Goal: Task Accomplishment & Management: Use online tool/utility

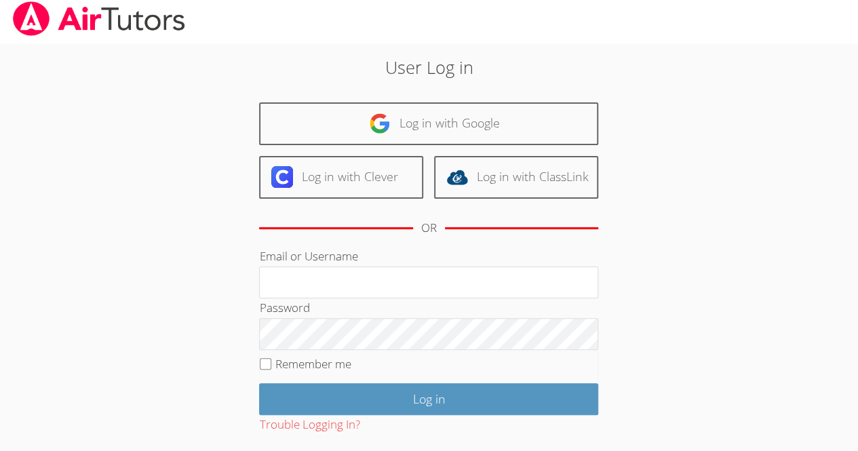
scroll to position [7, 0]
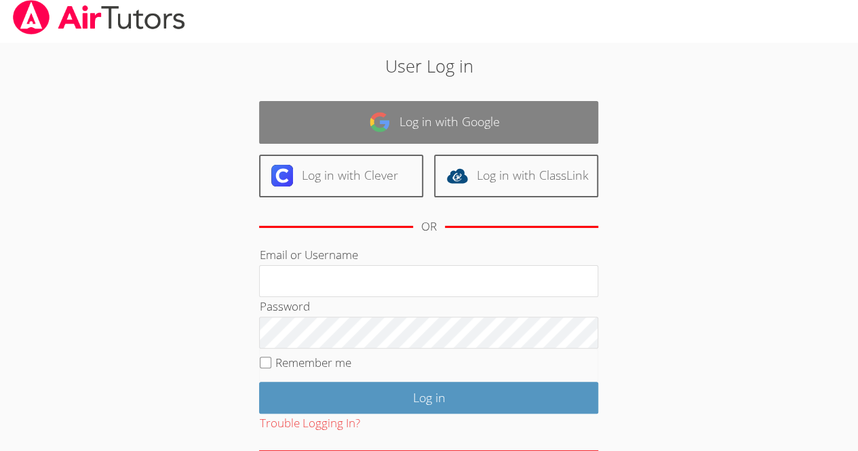
click at [503, 105] on link "Log in with Google" at bounding box center [428, 122] width 339 height 43
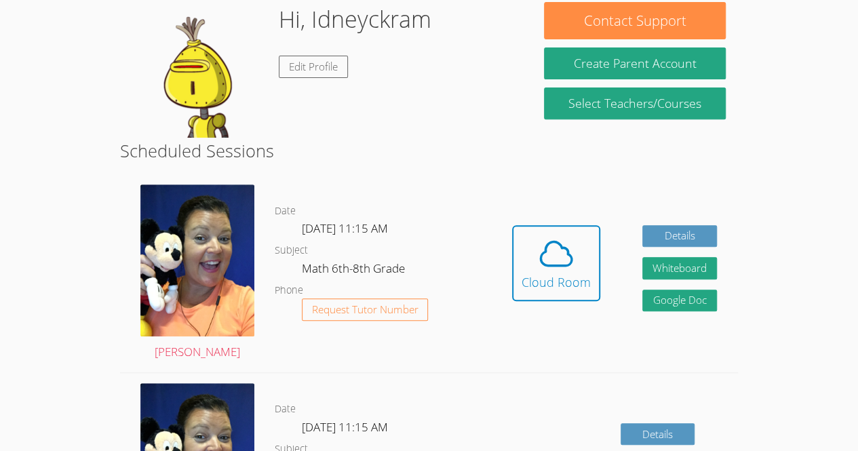
scroll to position [218, 0]
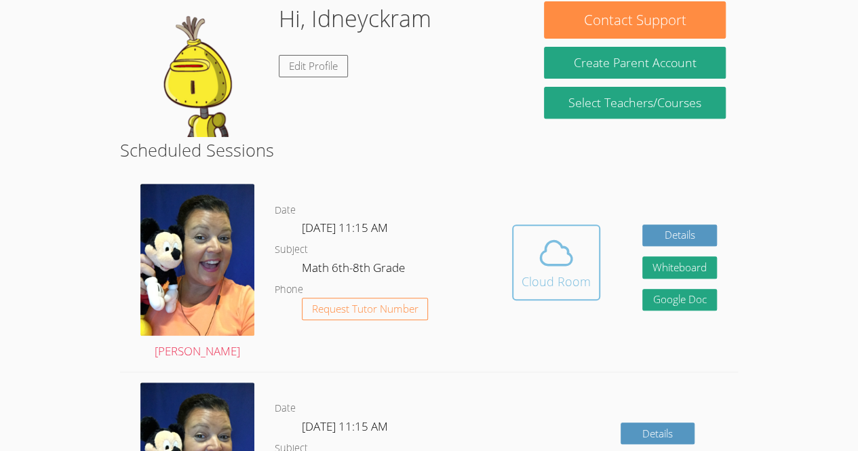
click at [532, 260] on span at bounding box center [556, 253] width 69 height 38
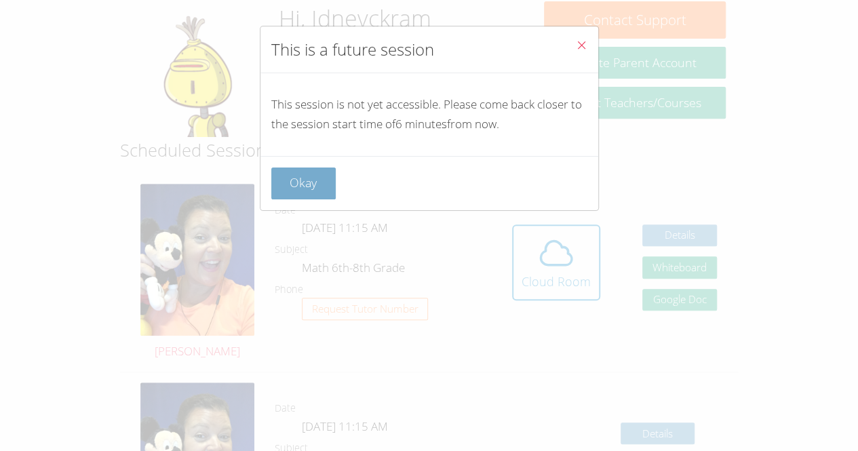
click at [308, 173] on button "Okay" at bounding box center [303, 184] width 65 height 32
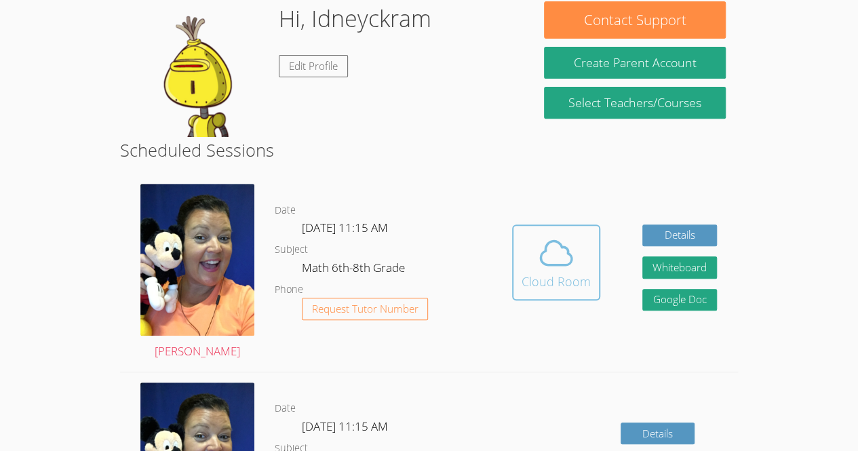
click at [547, 269] on icon at bounding box center [556, 253] width 38 height 38
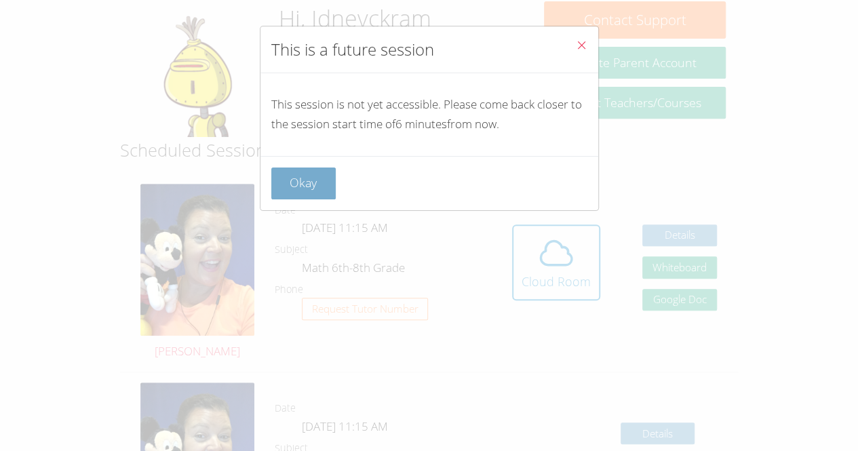
click at [301, 179] on button "Okay" at bounding box center [303, 184] width 65 height 32
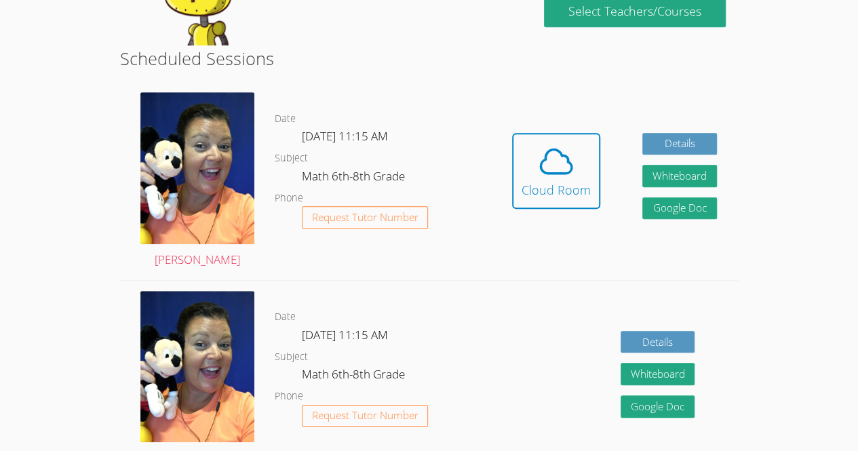
scroll to position [311, 0]
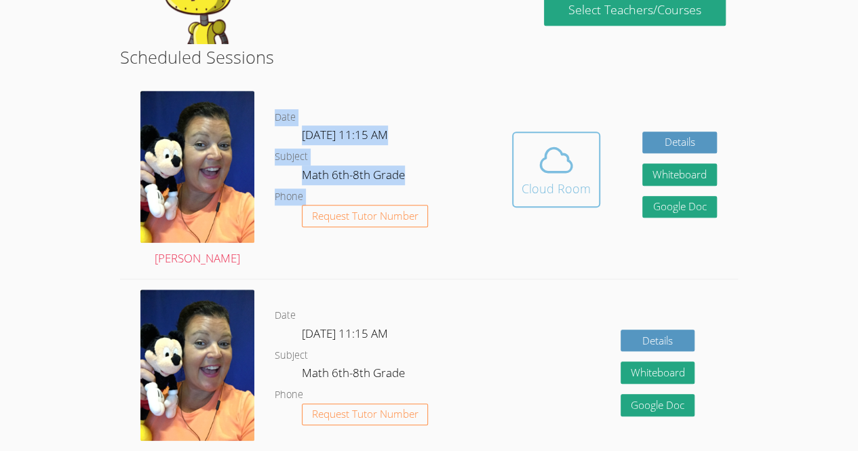
drag, startPoint x: 554, startPoint y: 172, endPoint x: 528, endPoint y: 166, distance: 27.0
click at [528, 166] on div "[PERSON_NAME] Date [DATE] 11:15 AM Subject Math 6th-8th Grade Phone Request Tut…" at bounding box center [429, 180] width 618 height 198
click at [528, 166] on span at bounding box center [556, 160] width 69 height 38
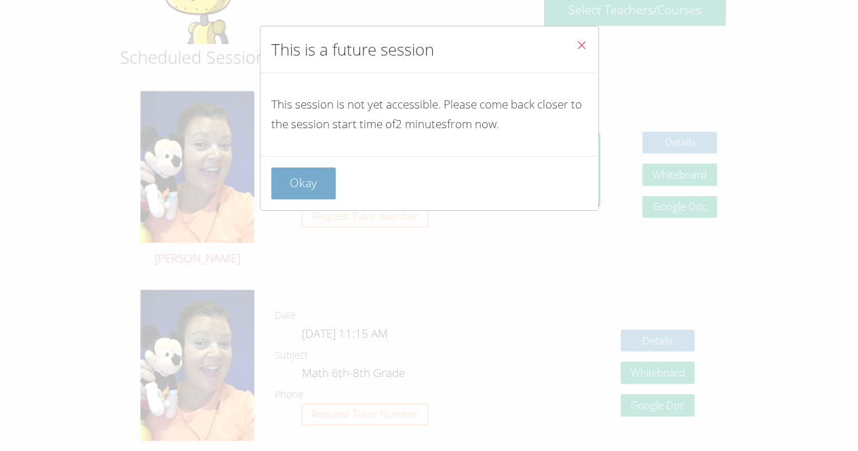
click at [277, 179] on button "Okay" at bounding box center [303, 184] width 65 height 32
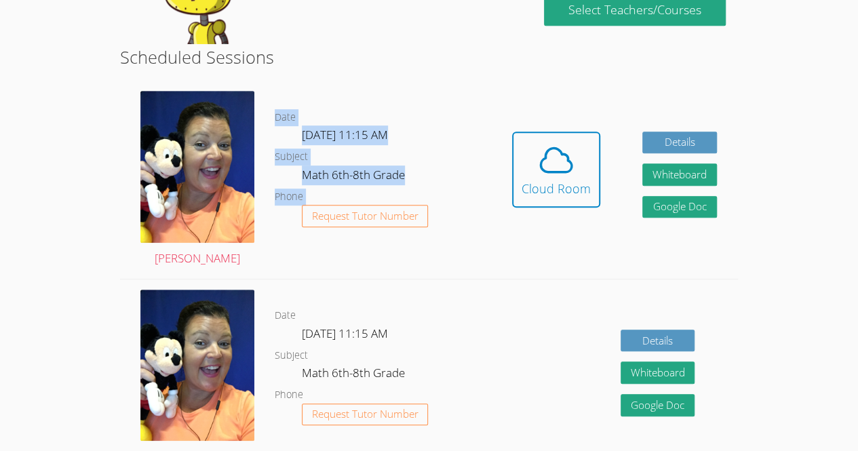
click at [470, 254] on div "Date [DATE] 11:15 AM Subject Math 6th-8th Grade Phone Request Tutor Number" at bounding box center [383, 179] width 216 height 197
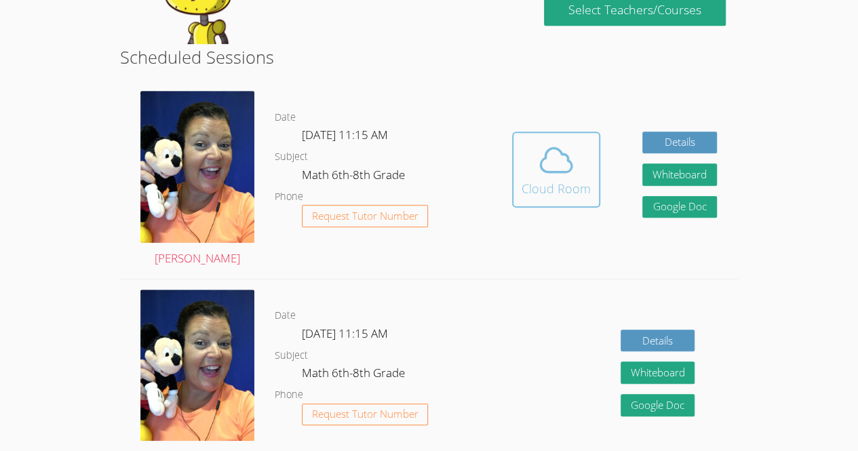
click at [565, 156] on icon at bounding box center [556, 160] width 38 height 38
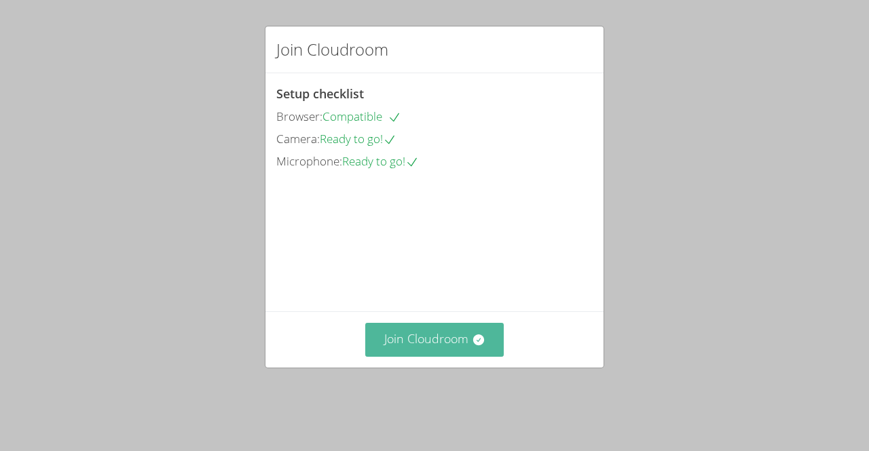
click at [447, 351] on button "Join Cloudroom" at bounding box center [434, 339] width 139 height 33
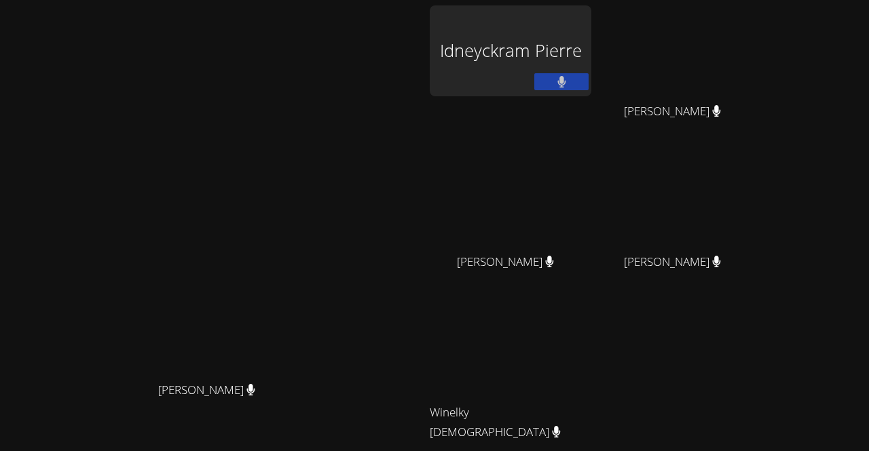
click at [566, 39] on div "Idneyckram Pierre" at bounding box center [510, 50] width 161 height 91
click at [555, 65] on div "Idneyckram Pierre" at bounding box center [510, 50] width 161 height 91
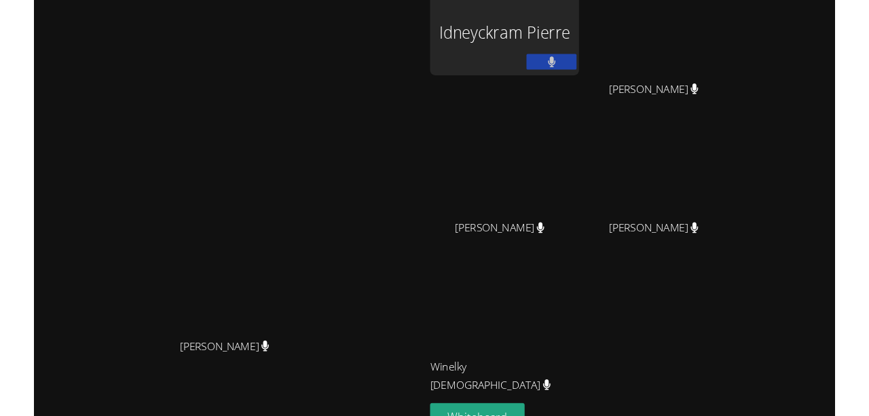
scroll to position [4, 0]
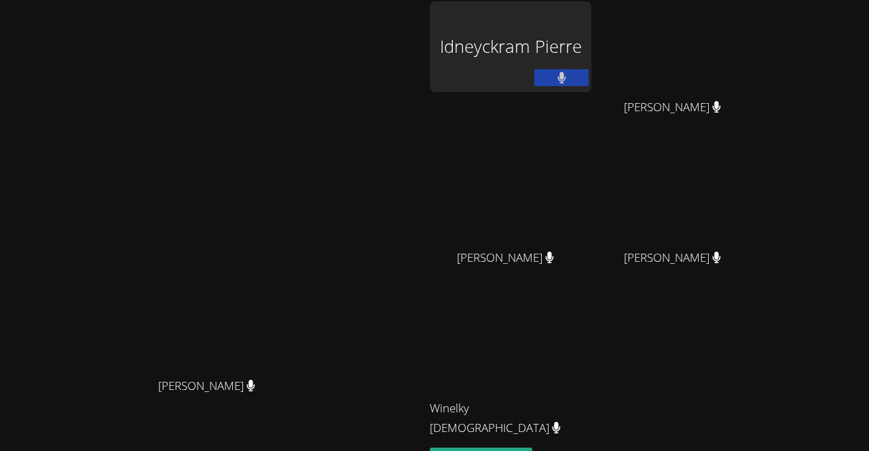
click at [323, 7] on div "[PERSON_NAME] [PERSON_NAME]" at bounding box center [211, 281] width 413 height 561
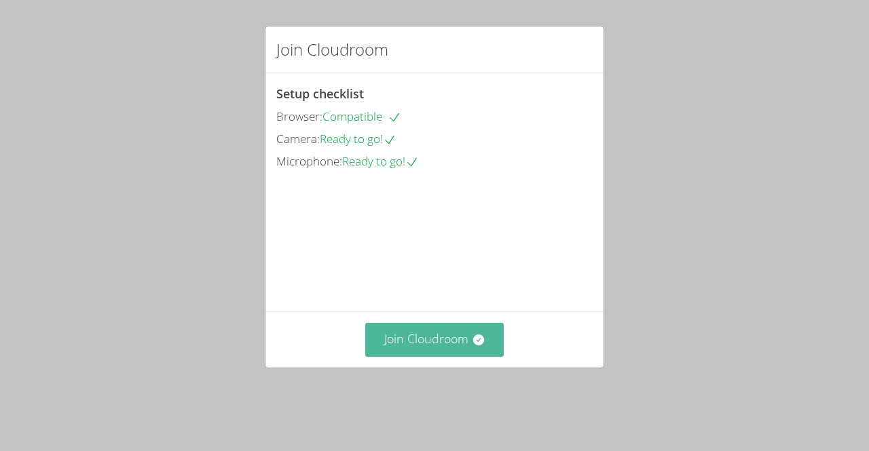
click at [441, 356] on button "Join Cloudroom" at bounding box center [434, 339] width 139 height 33
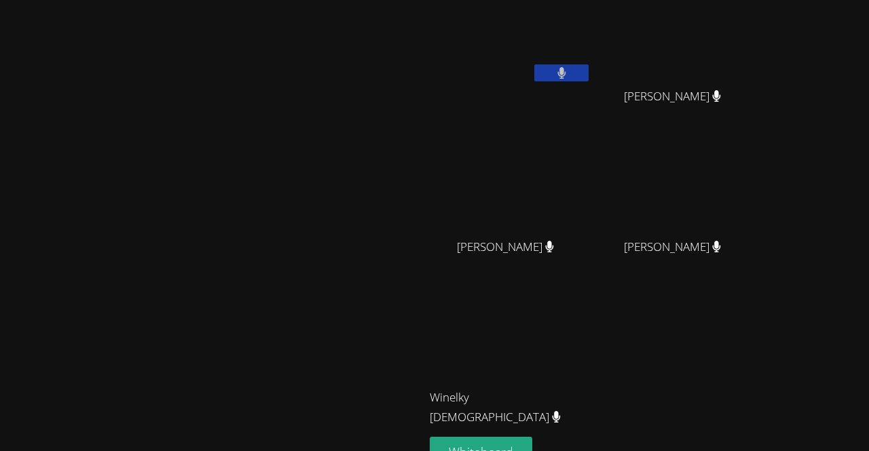
scroll to position [119, 0]
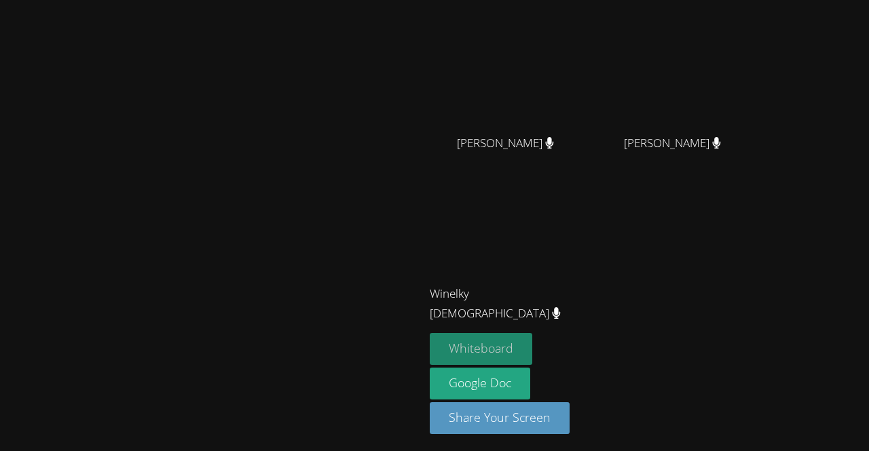
click at [532, 352] on button "Whiteboard" at bounding box center [481, 349] width 102 height 32
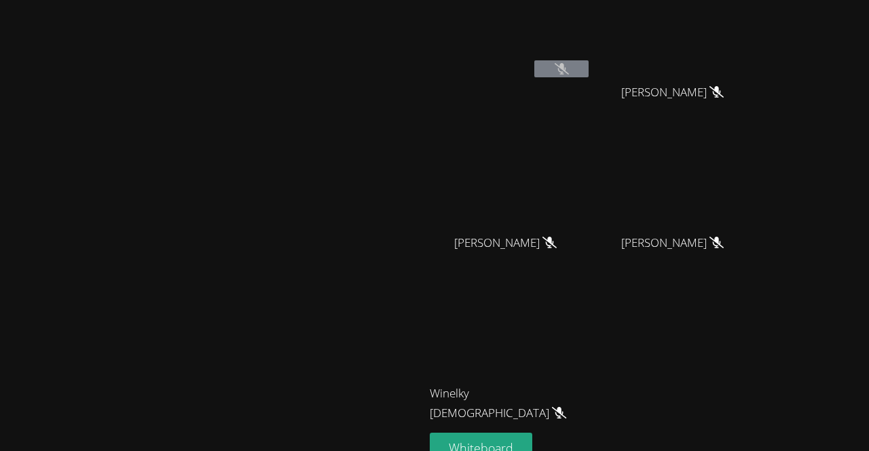
scroll to position [0, 0]
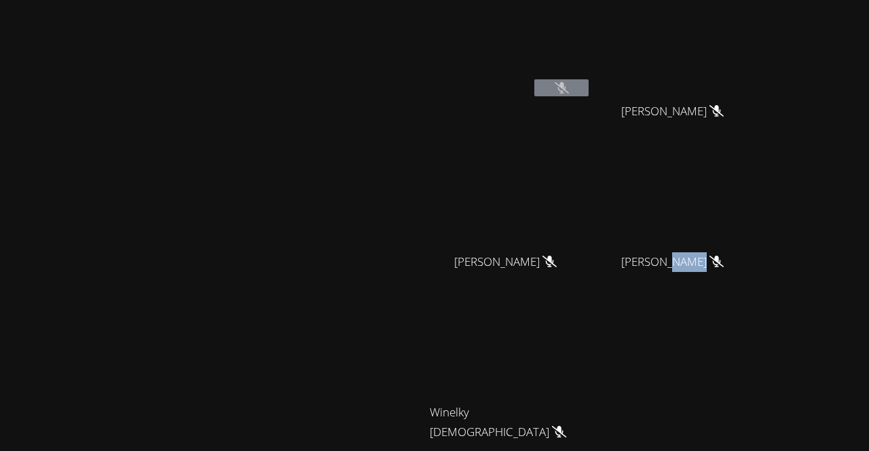
click at [758, 356] on div "Idneyckram Pierre Rivaldo Jean Rivaldo Jean Delfio Gonzalez Garcia Delfio Gonza…" at bounding box center [594, 228] width 328 height 446
